Goal: Information Seeking & Learning: Check status

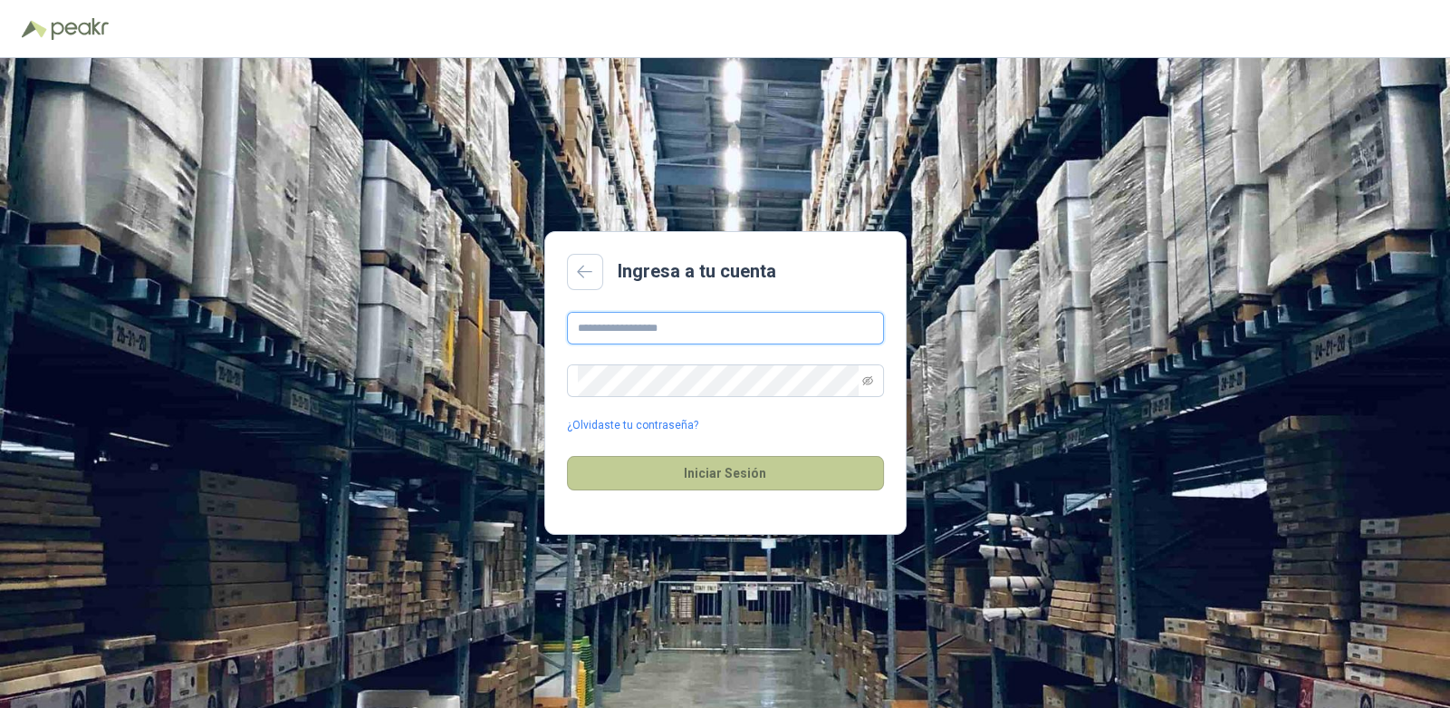
type input "**********"
click at [756, 467] on button "Iniciar Sesión" at bounding box center [725, 473] width 317 height 34
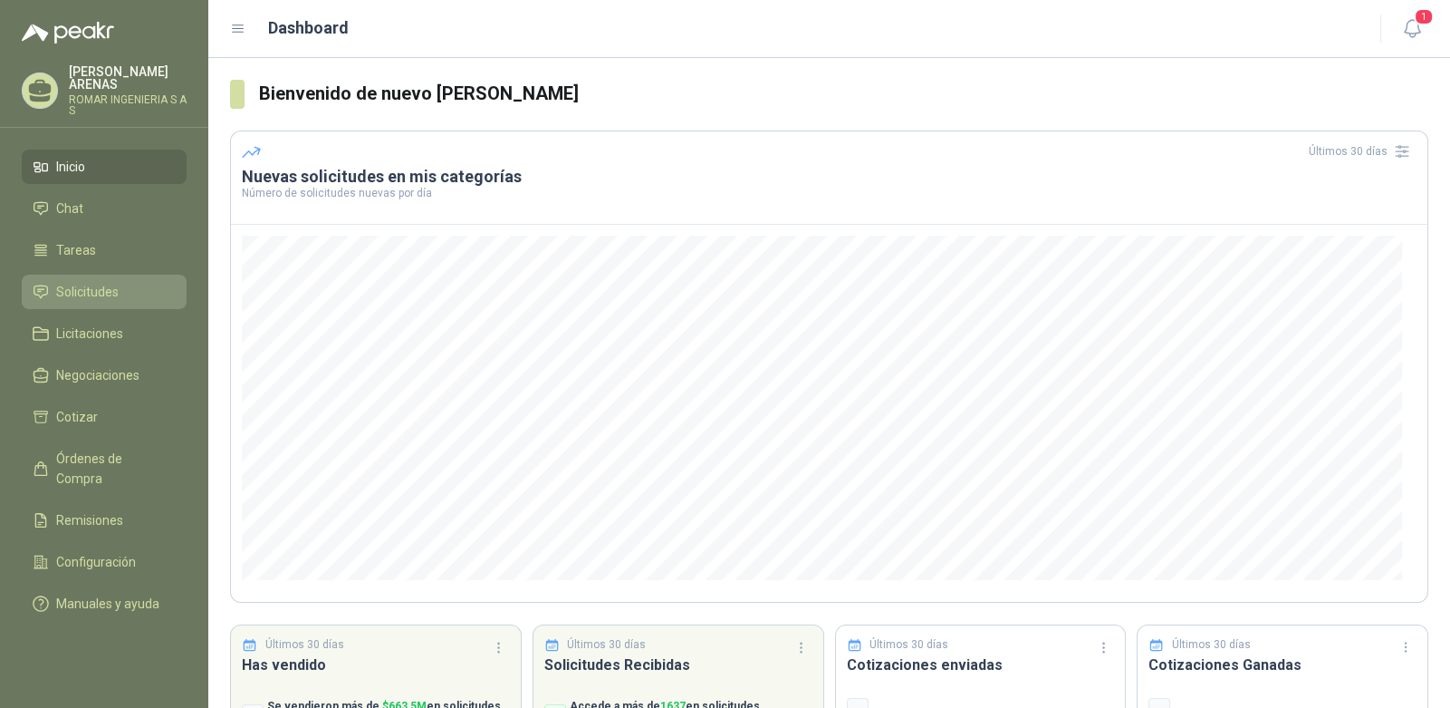
click at [94, 293] on span "Solicitudes" at bounding box center [87, 292] width 63 height 20
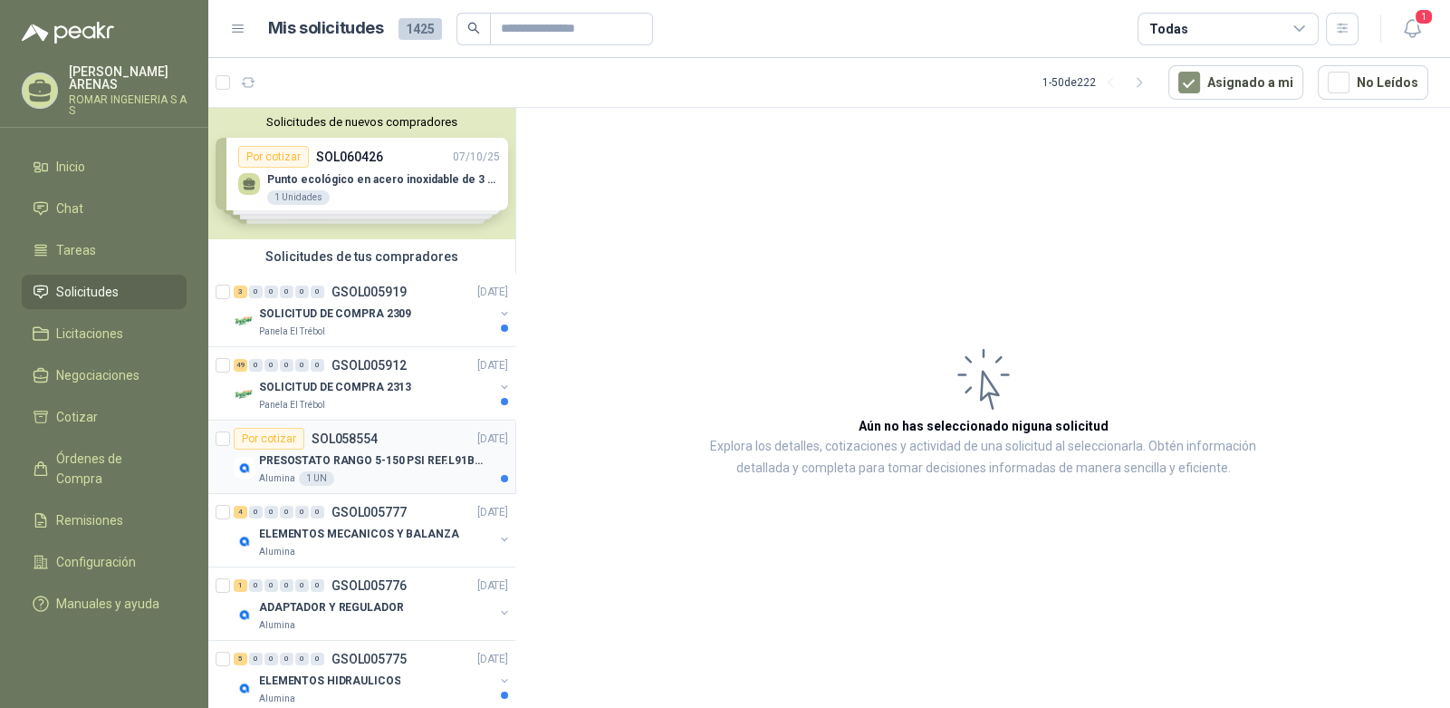
click at [383, 465] on p "PRESOSTATO RANGO 5-150 PSI REF.L91B-1050" at bounding box center [372, 460] width 226 height 17
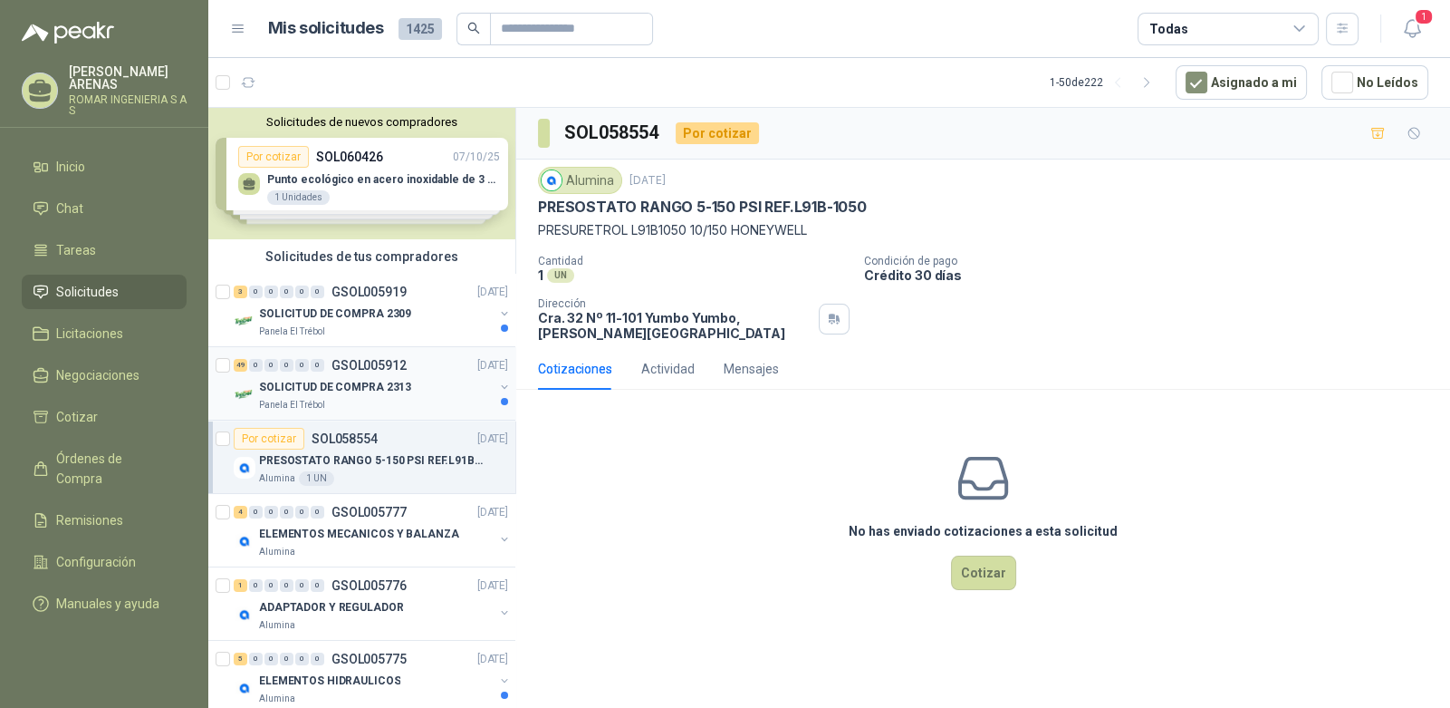
click at [334, 392] on p "SOLICITUD DE COMPRA 2313" at bounding box center [335, 387] width 152 height 17
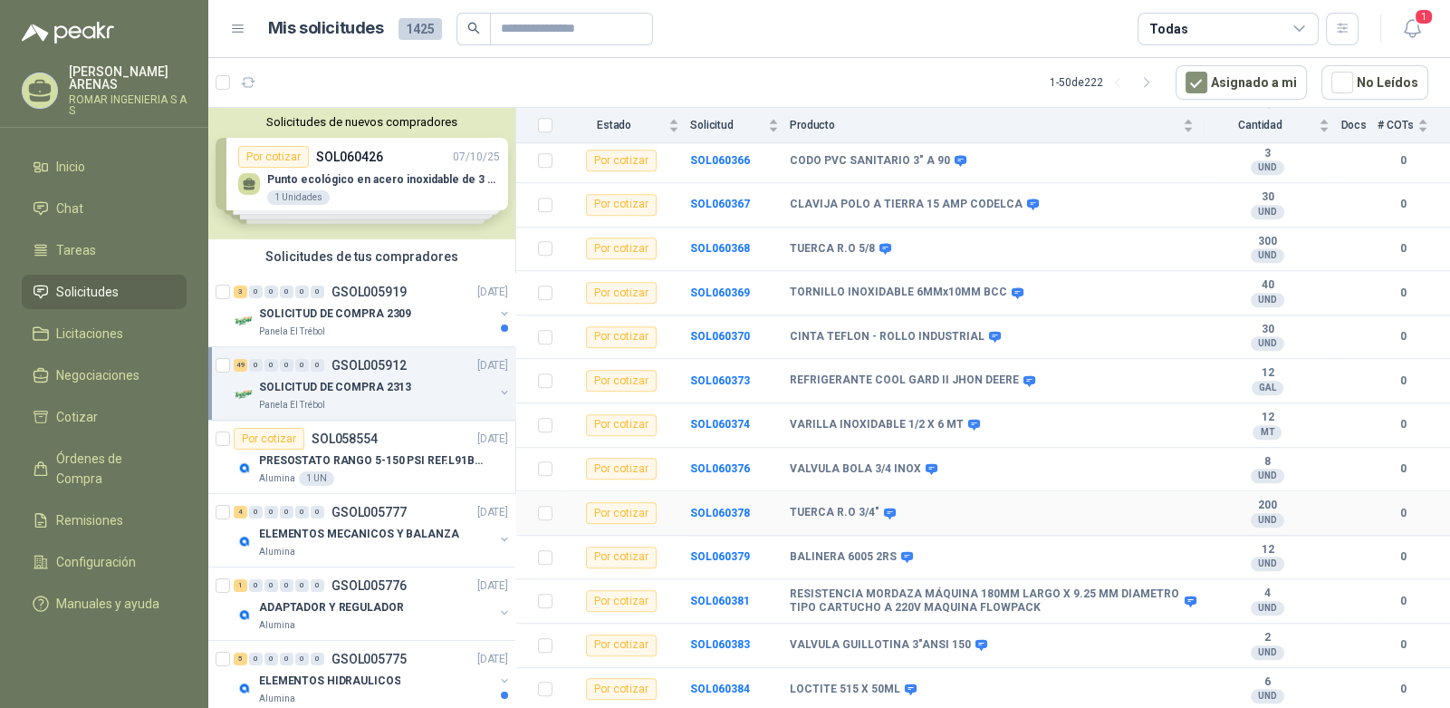
scroll to position [1798, 0]
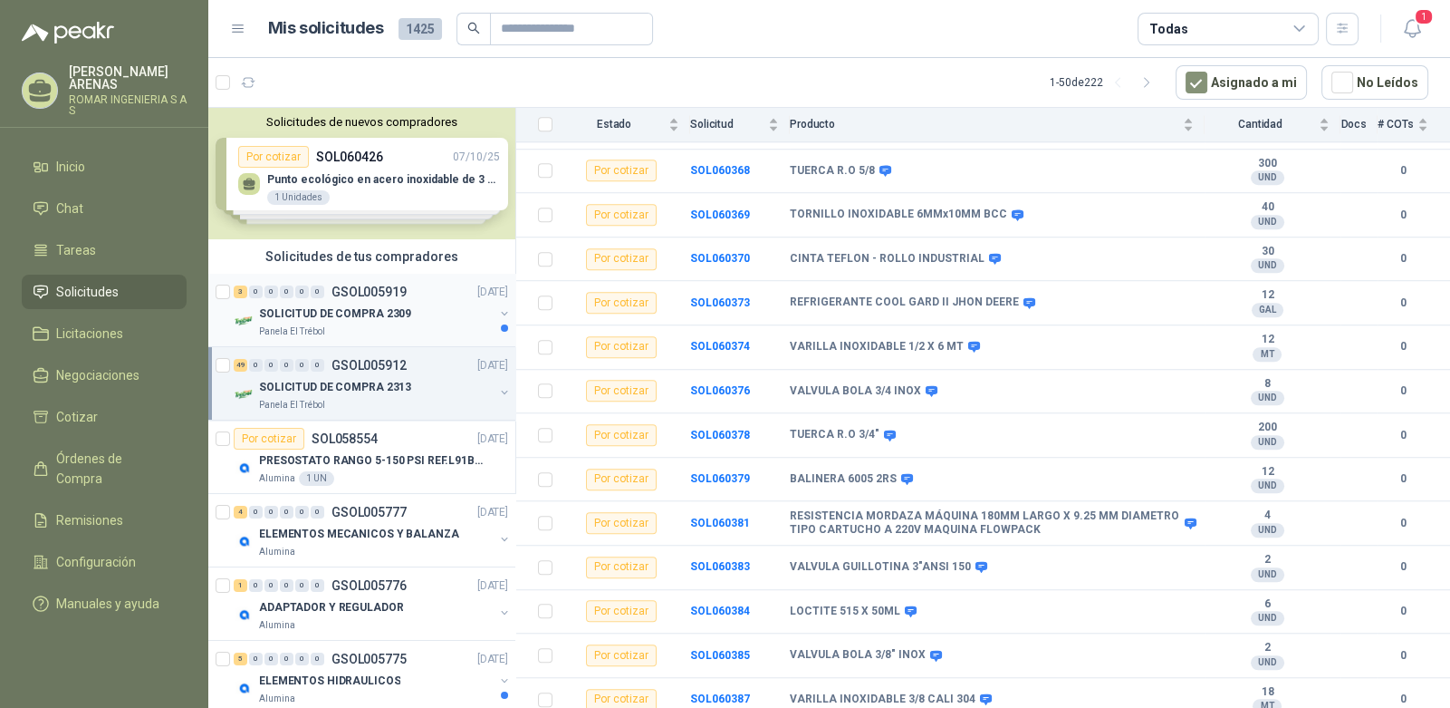
click at [321, 310] on p "SOLICITUD DE COMPRA 2309" at bounding box center [335, 313] width 152 height 17
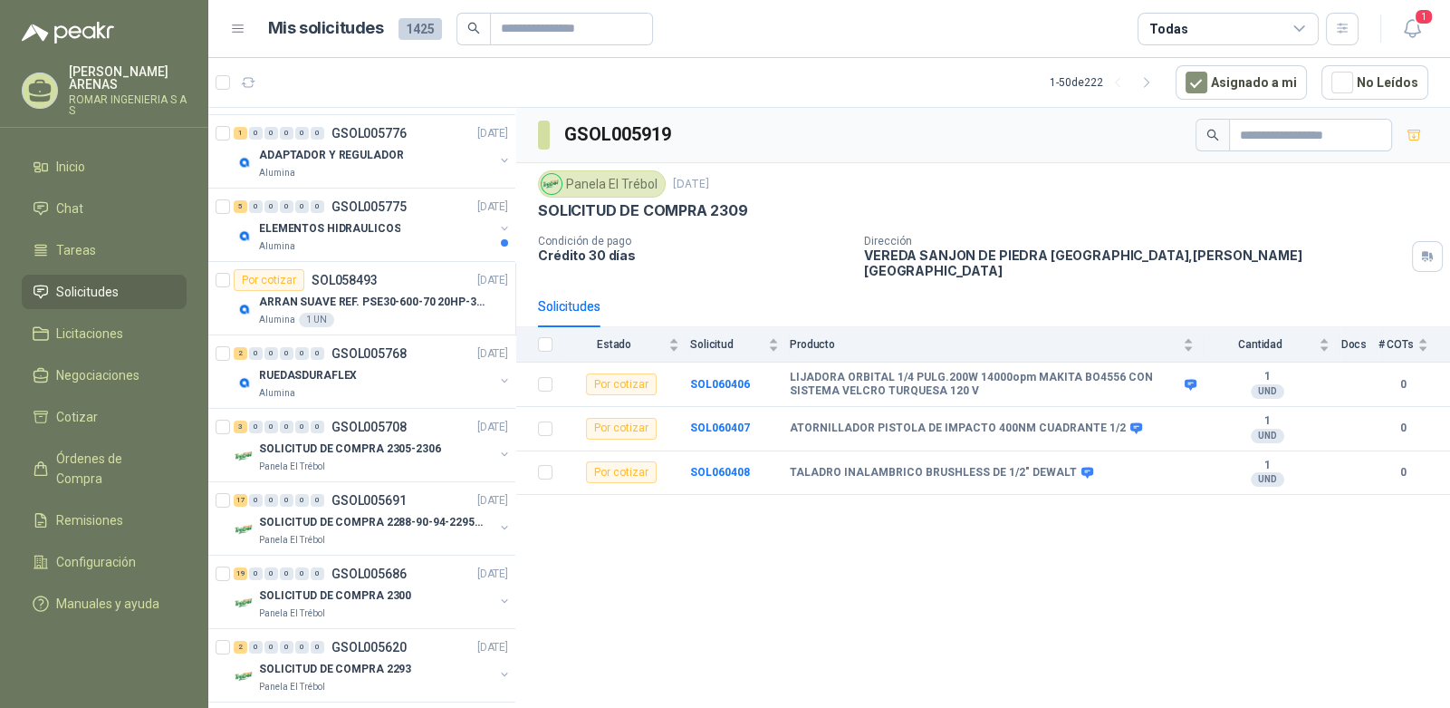
scroll to position [272, 0]
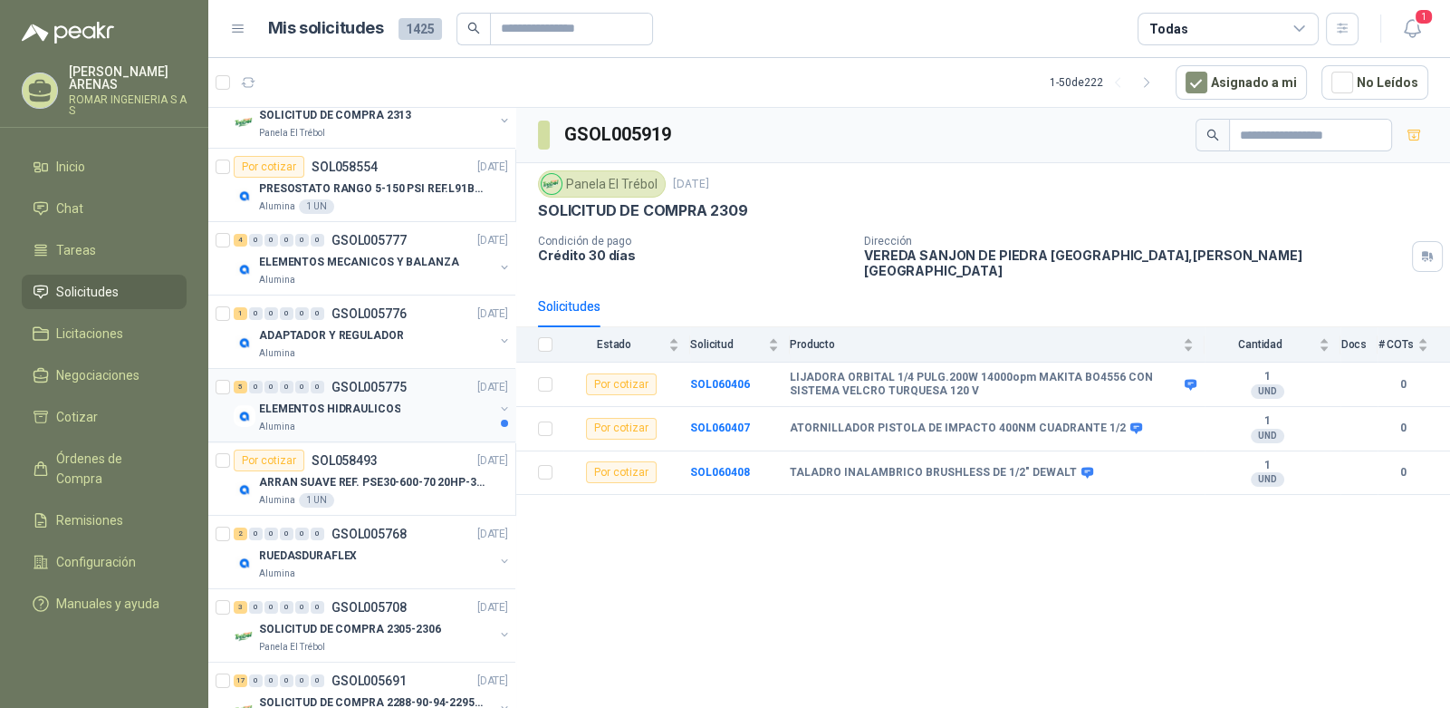
click at [398, 402] on div "ELEMENTOS HIDRAULICOS" at bounding box center [376, 409] width 235 height 22
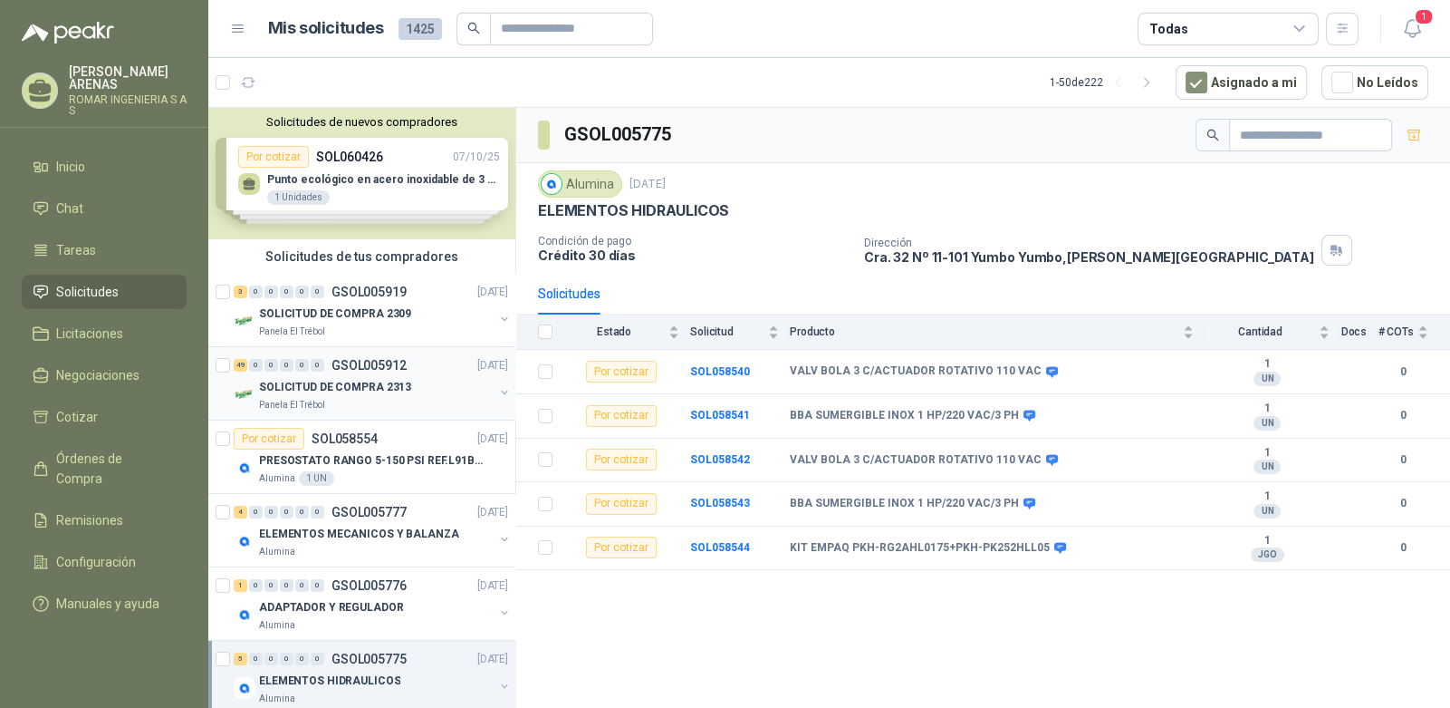
click at [342, 388] on p "SOLICITUD DE COMPRA 2313" at bounding box center [335, 387] width 152 height 17
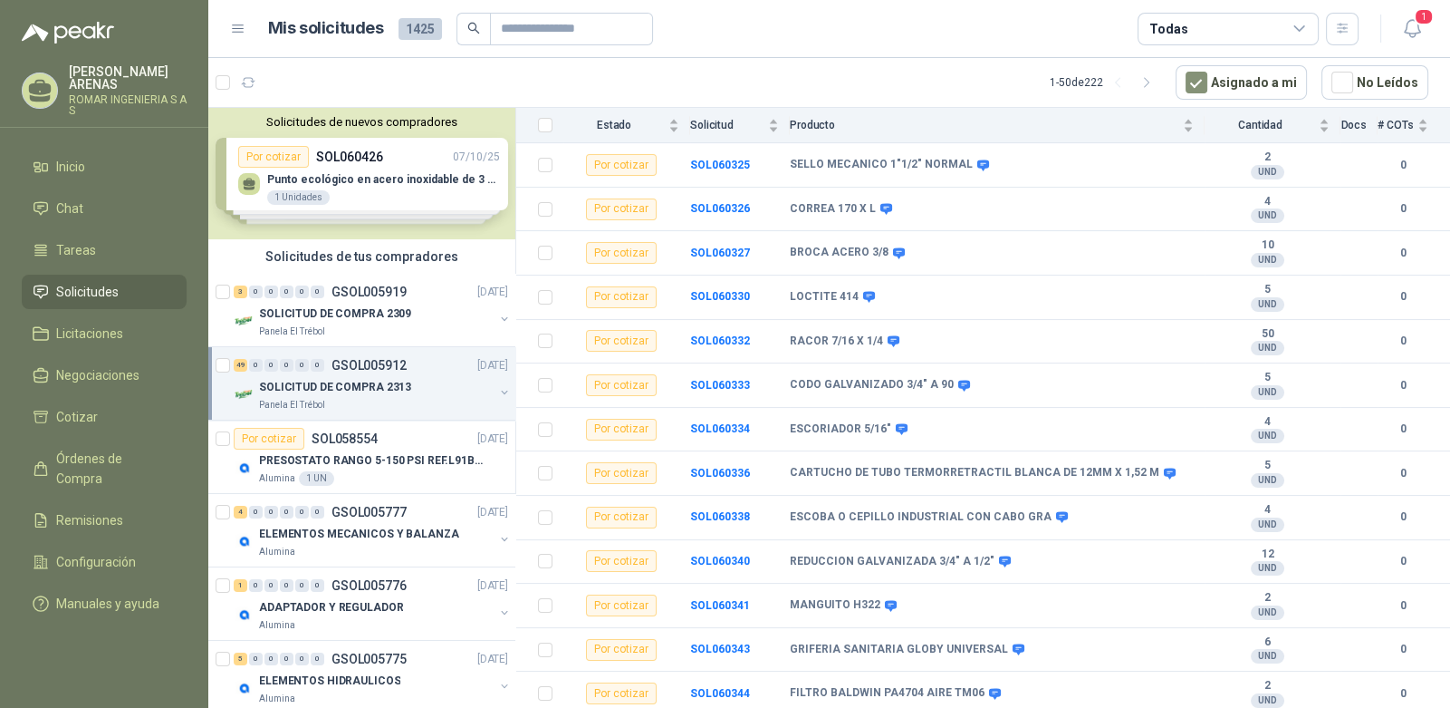
scroll to position [77, 0]
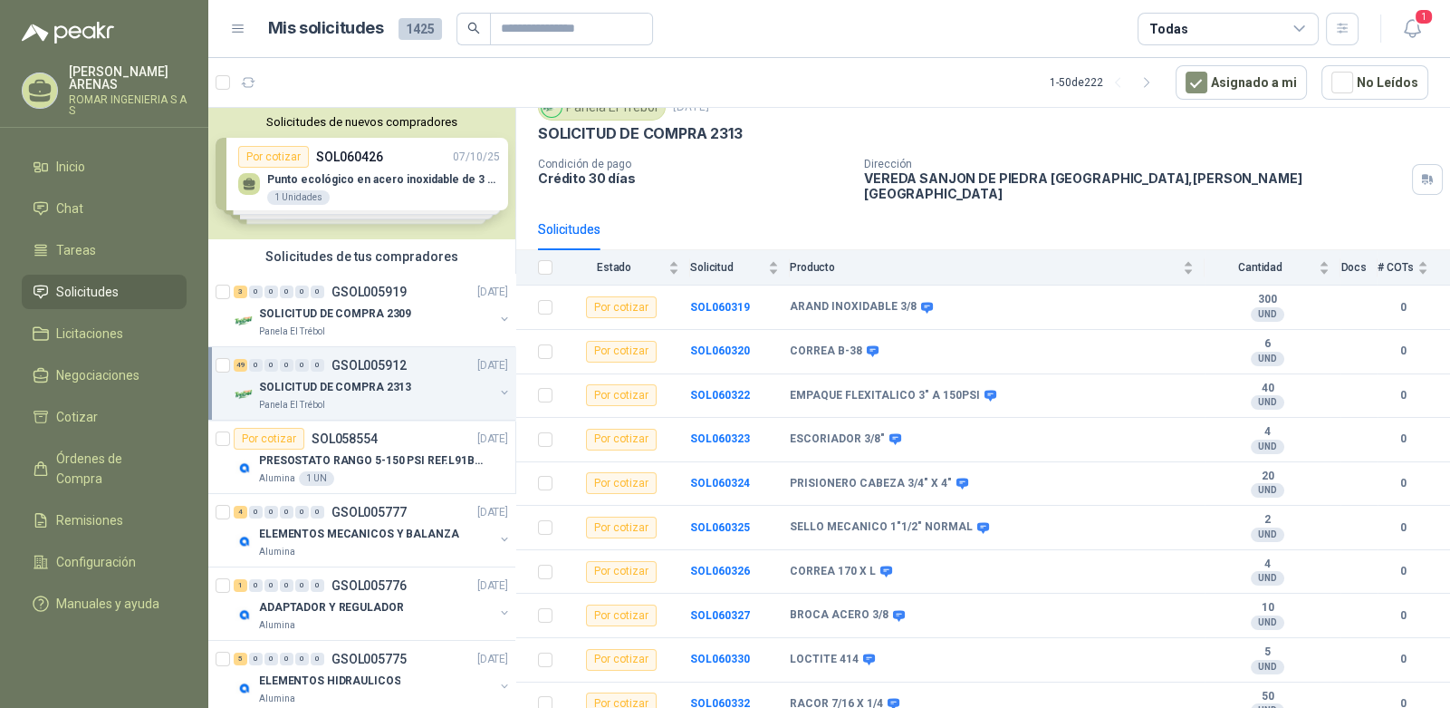
click at [123, 98] on p "ROMAR INGENIERIA S A S" at bounding box center [128, 105] width 118 height 22
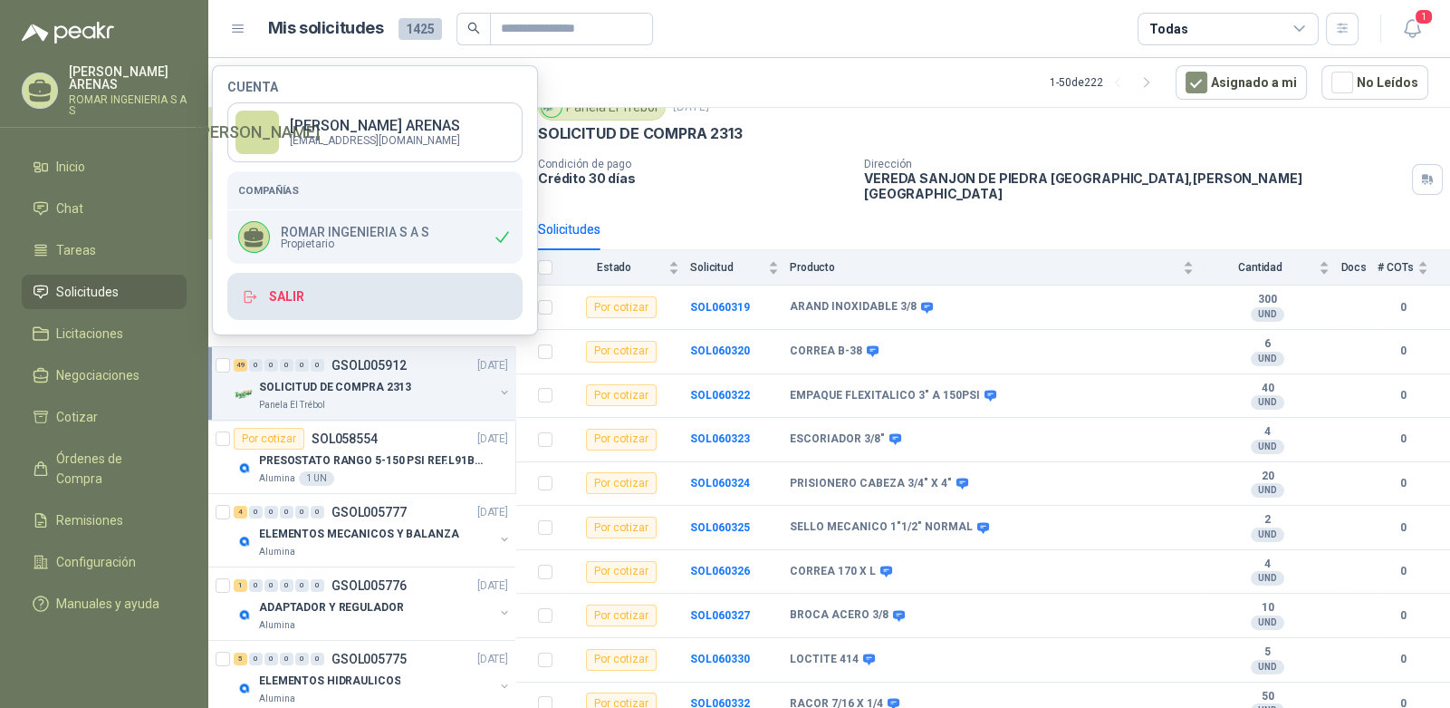
click at [276, 297] on button "Salir" at bounding box center [374, 296] width 295 height 47
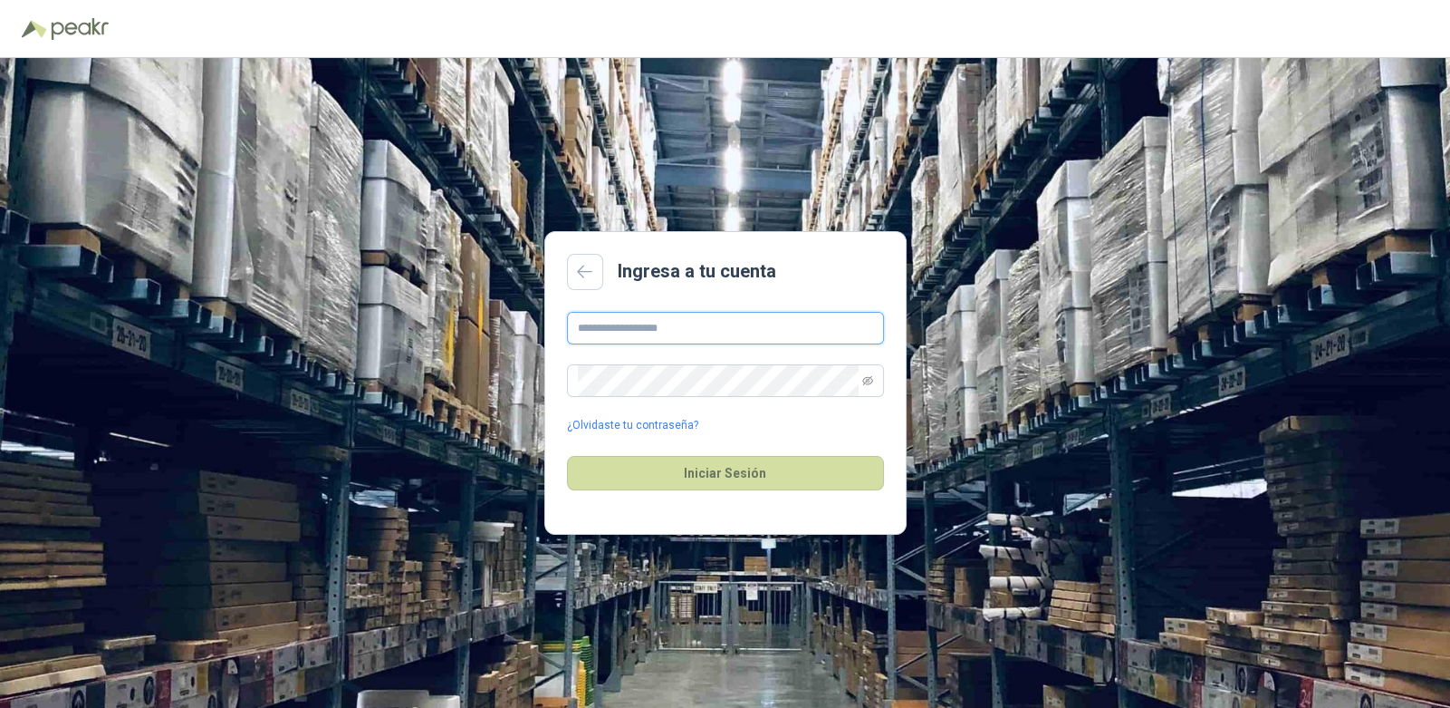
type input "**********"
